Goal: Information Seeking & Learning: Understand process/instructions

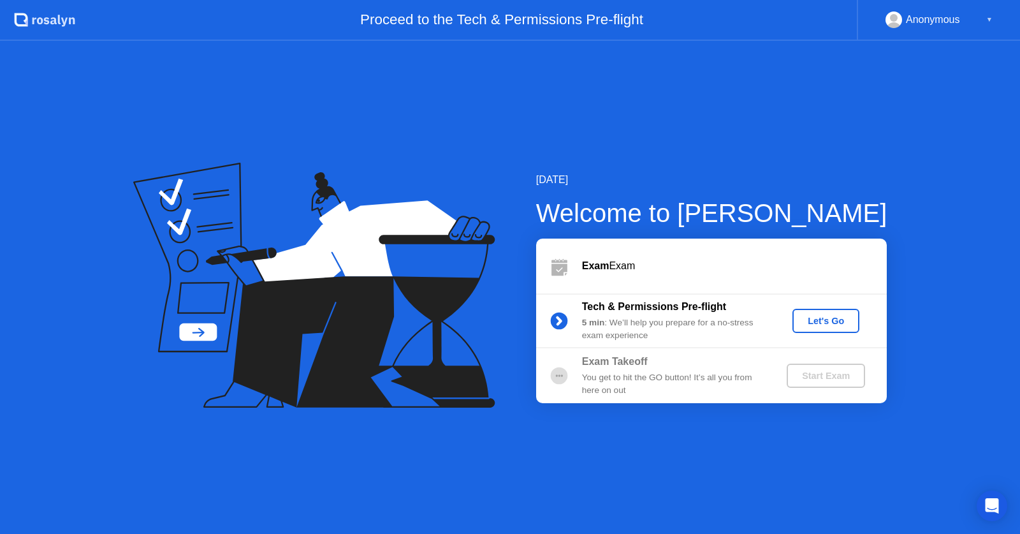
click at [821, 325] on div "Let's Go" at bounding box center [826, 321] width 57 height 10
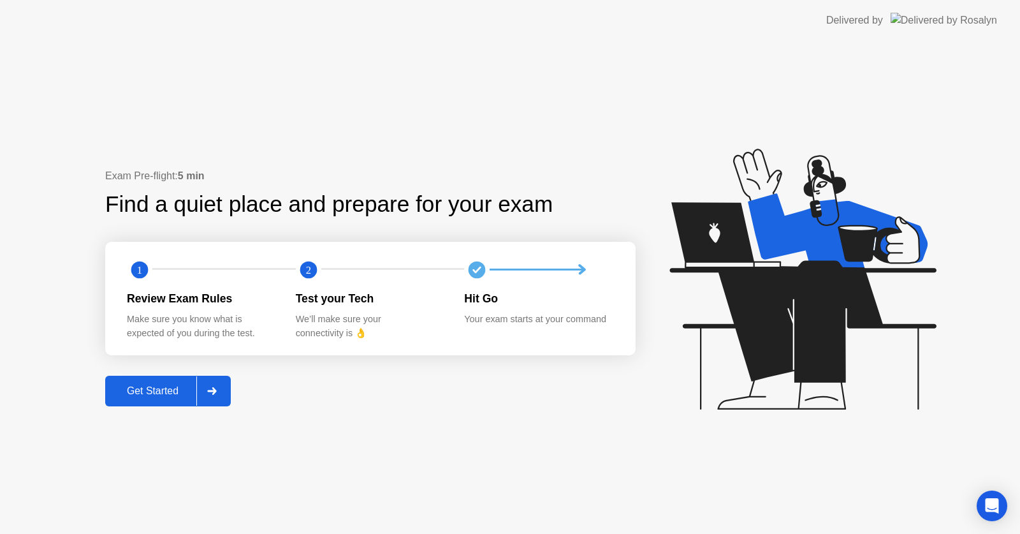
click at [140, 385] on div "Get Started" at bounding box center [152, 390] width 87 height 11
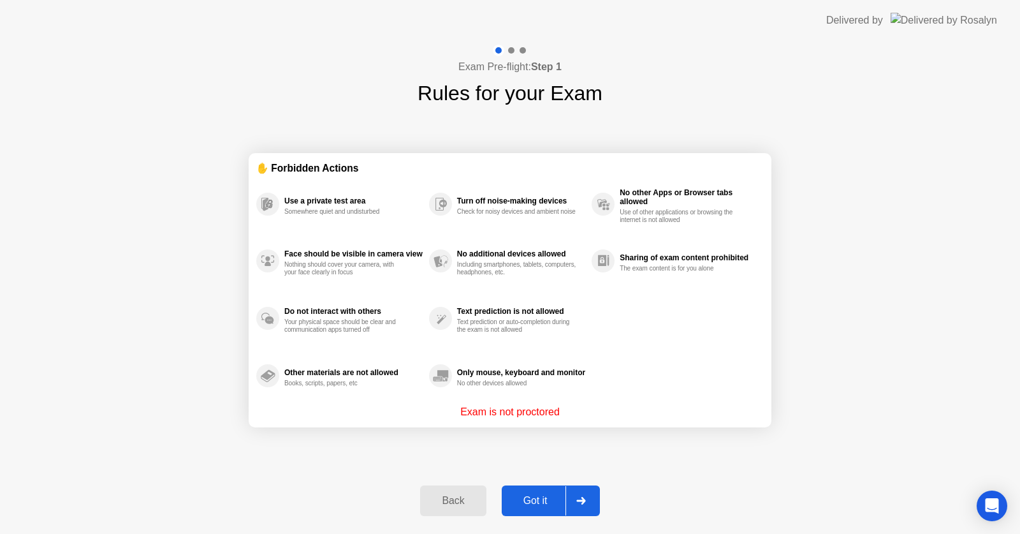
click at [544, 506] on div "Got it" at bounding box center [536, 500] width 60 height 11
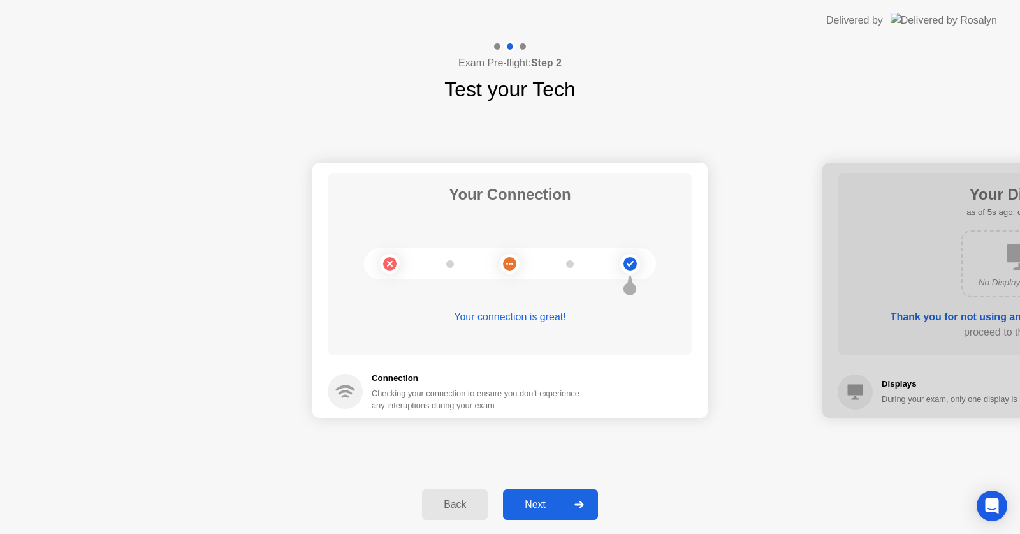
click at [544, 506] on div "Next" at bounding box center [535, 504] width 57 height 11
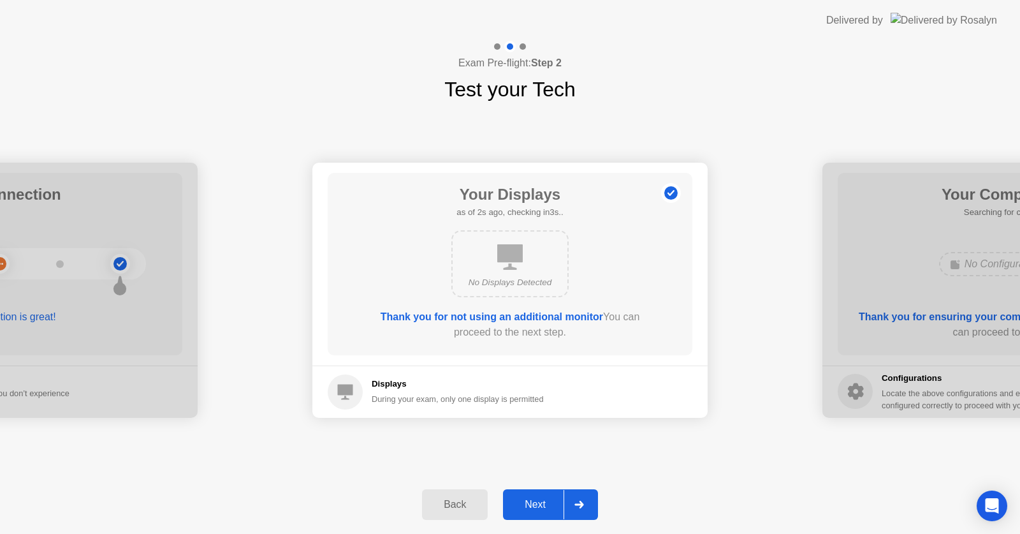
click at [516, 496] on button "Next" at bounding box center [550, 504] width 95 height 31
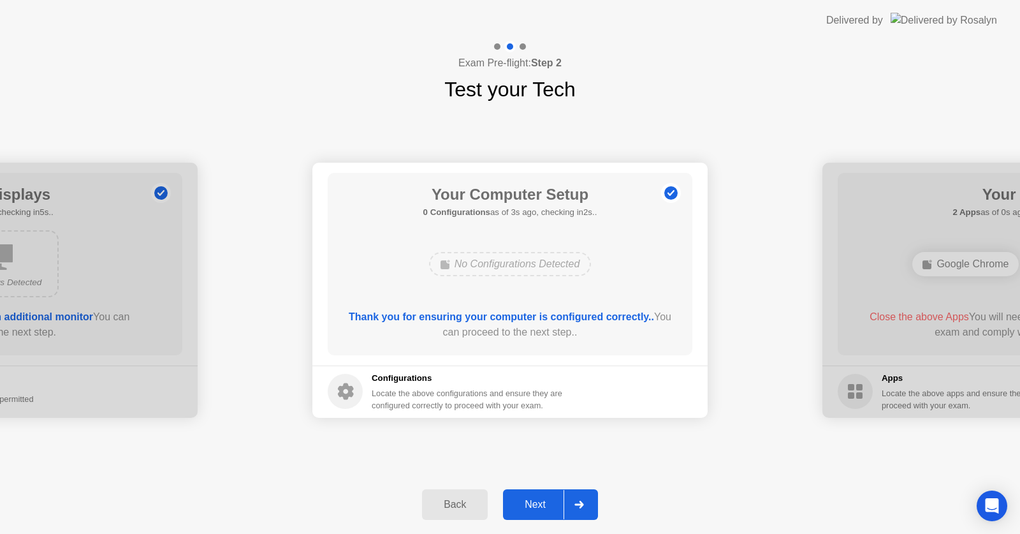
click at [517, 506] on div "Next" at bounding box center [535, 504] width 57 height 11
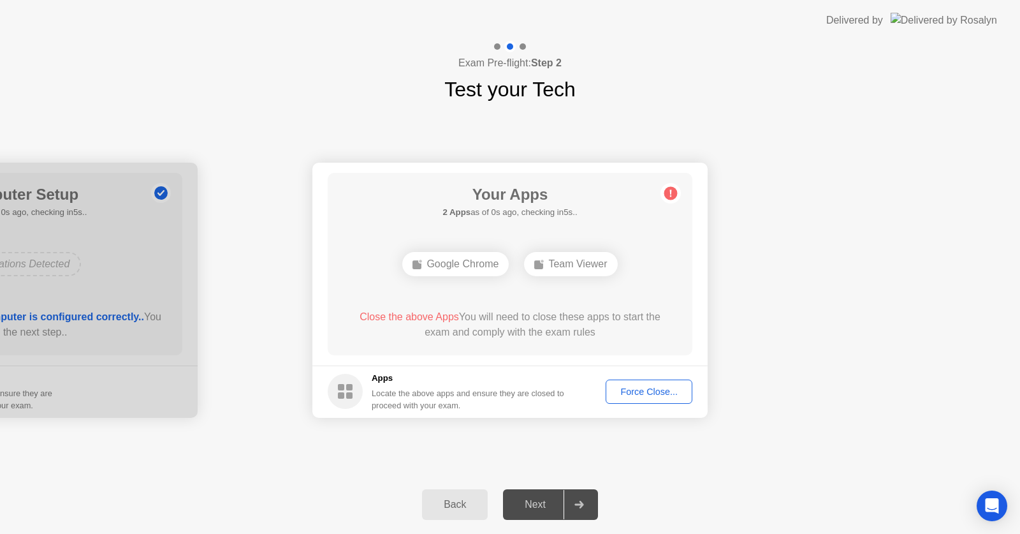
click at [626, 392] on div "Force Close..." at bounding box center [649, 391] width 78 height 10
